Goal: Task Accomplishment & Management: Manage account settings

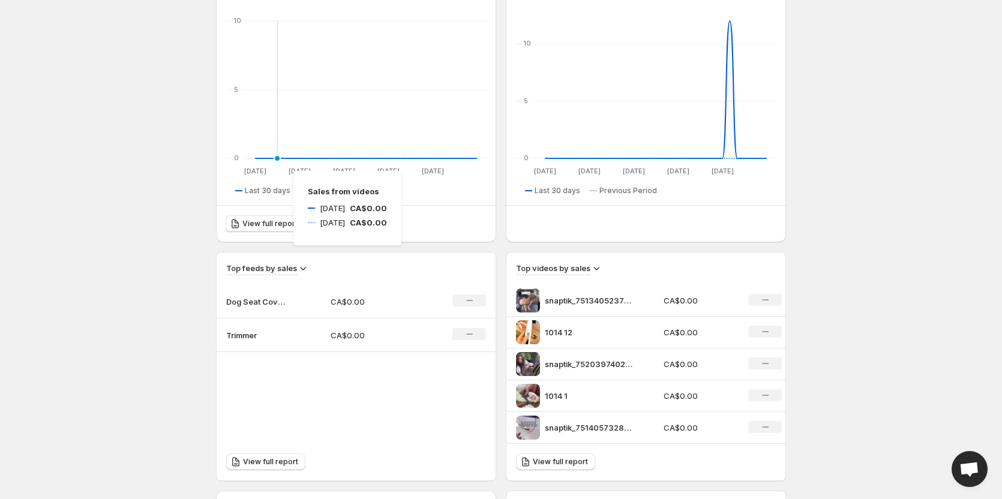
scroll to position [240, 0]
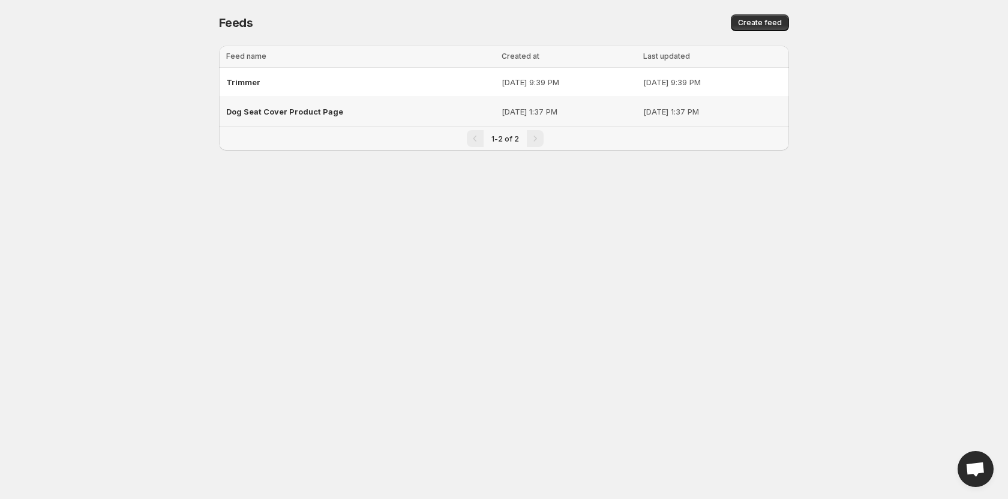
click at [255, 106] on div "Dog Seat Cover Product Page" at bounding box center [360, 112] width 268 height 22
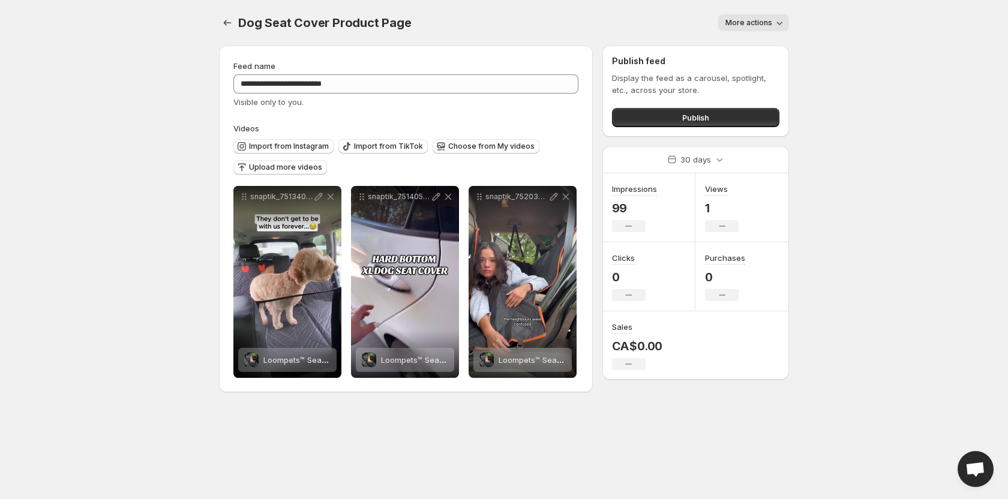
click at [744, 22] on span "More actions" at bounding box center [748, 23] width 47 height 10
click at [591, 34] on div "Dog Seat Cover Product Page. This page is ready Dog Seat Cover Product Page Mor…" at bounding box center [504, 23] width 570 height 46
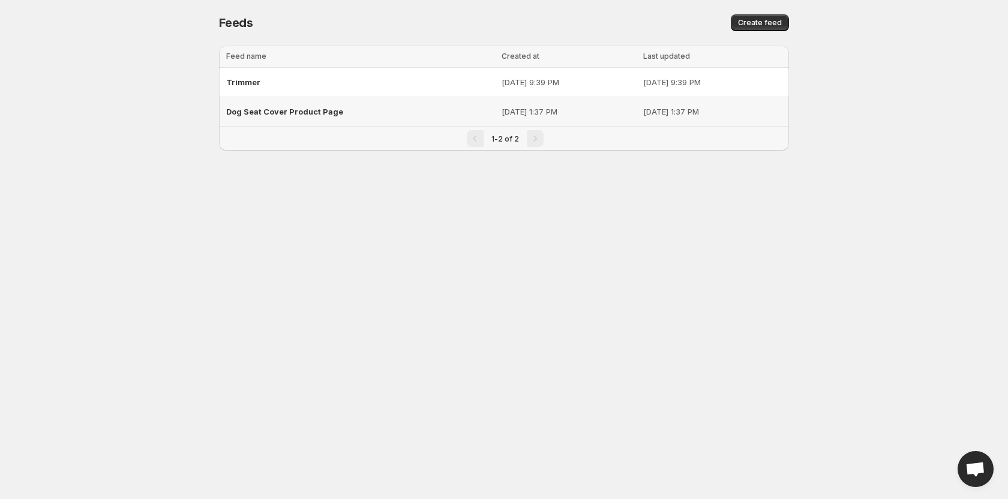
drag, startPoint x: 185, startPoint y: 66, endPoint x: 854, endPoint y: 98, distance: 669.2
click at [854, 98] on body "Home Feeds Videos Subscription Settings Feeds. This page is ready Feeds Create …" at bounding box center [504, 249] width 1008 height 499
click at [298, 118] on div "Dog Seat Cover Product Page" at bounding box center [360, 112] width 268 height 22
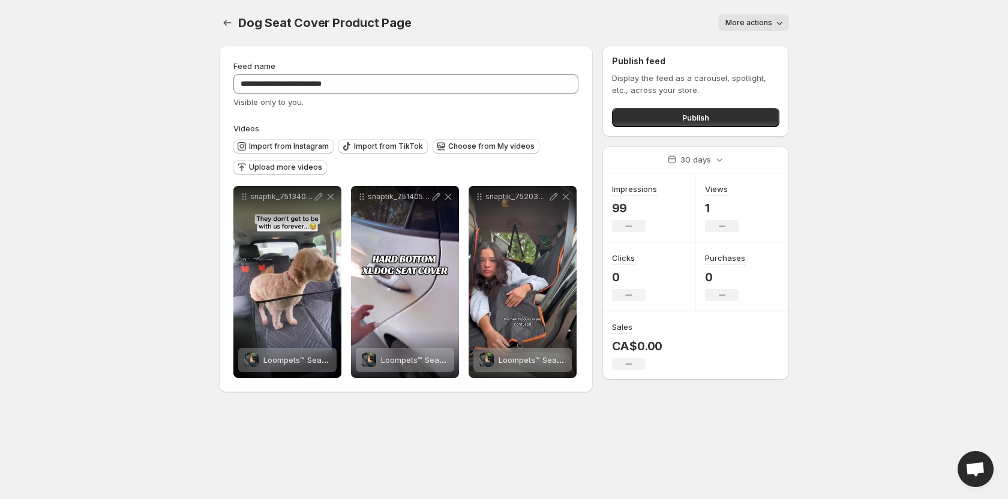
click at [783, 22] on icon "button" at bounding box center [779, 23] width 12 height 12
click at [734, 43] on span "Delete" at bounding box center [739, 48] width 24 height 10
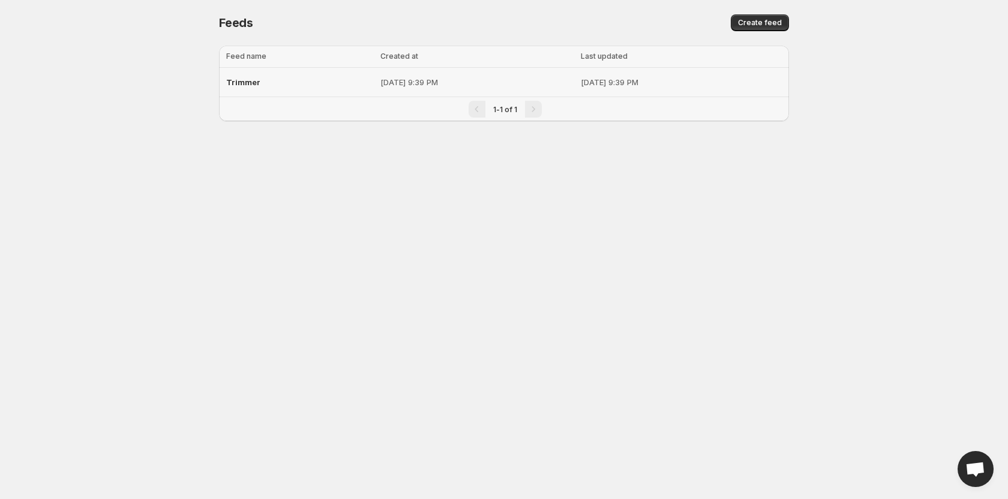
click at [321, 94] on td "Trimmer" at bounding box center [298, 82] width 158 height 29
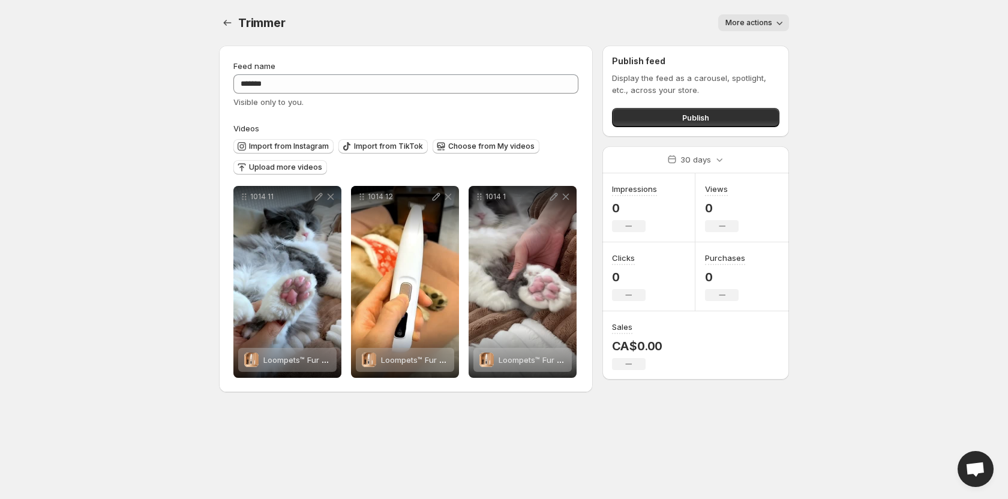
drag, startPoint x: 746, startPoint y: 8, endPoint x: 745, endPoint y: 22, distance: 13.9
click at [746, 11] on div "Trimmer. This page is ready Trimmer More actions More actions More actions" at bounding box center [504, 23] width 570 height 46
click at [745, 23] on span "More actions" at bounding box center [748, 23] width 47 height 10
click at [676, 28] on div "More actions" at bounding box center [544, 22] width 489 height 17
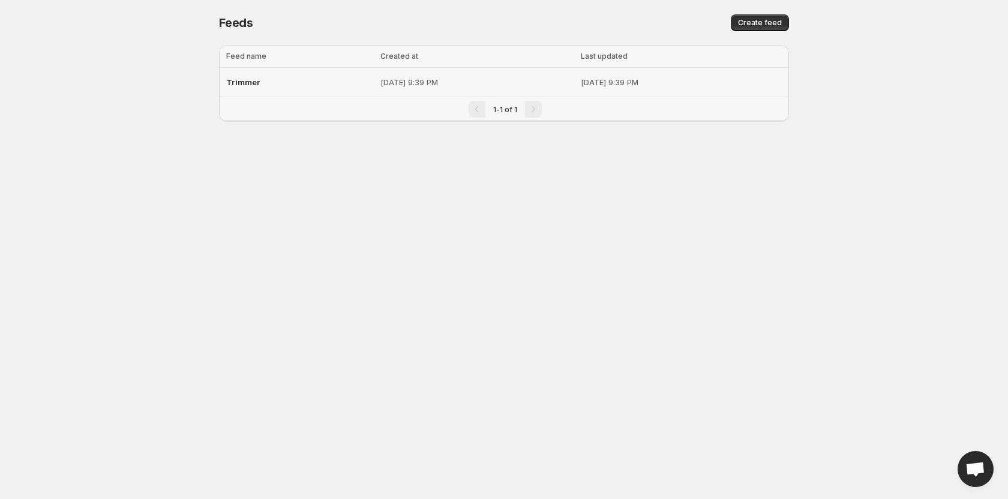
click at [267, 74] on div "Trimmer" at bounding box center [299, 82] width 147 height 22
